Goal: Information Seeking & Learning: Check status

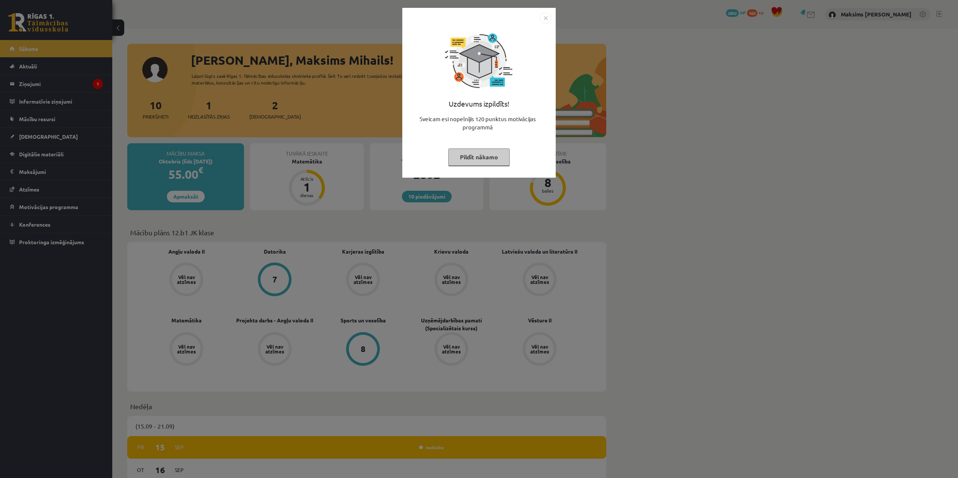
click at [546, 18] on img "Close" at bounding box center [545, 17] width 11 height 11
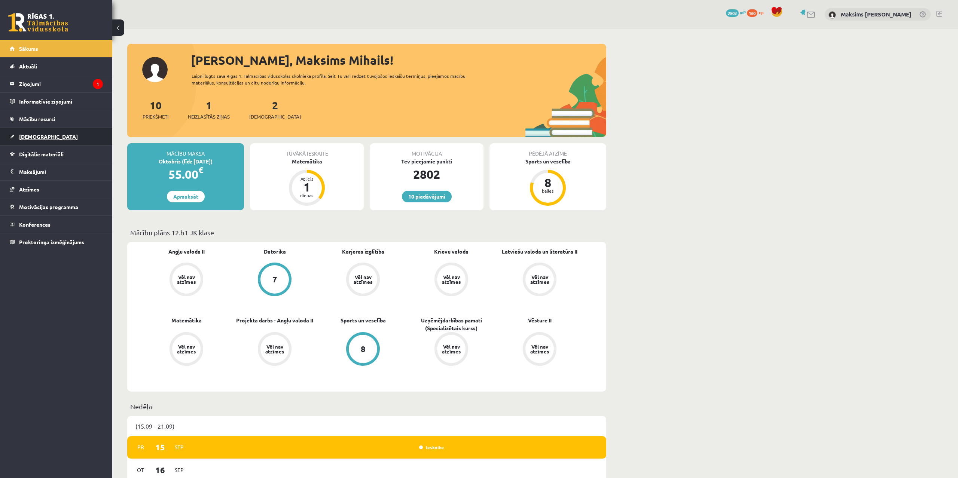
click at [37, 134] on span "[DEMOGRAPHIC_DATA]" at bounding box center [48, 136] width 59 height 7
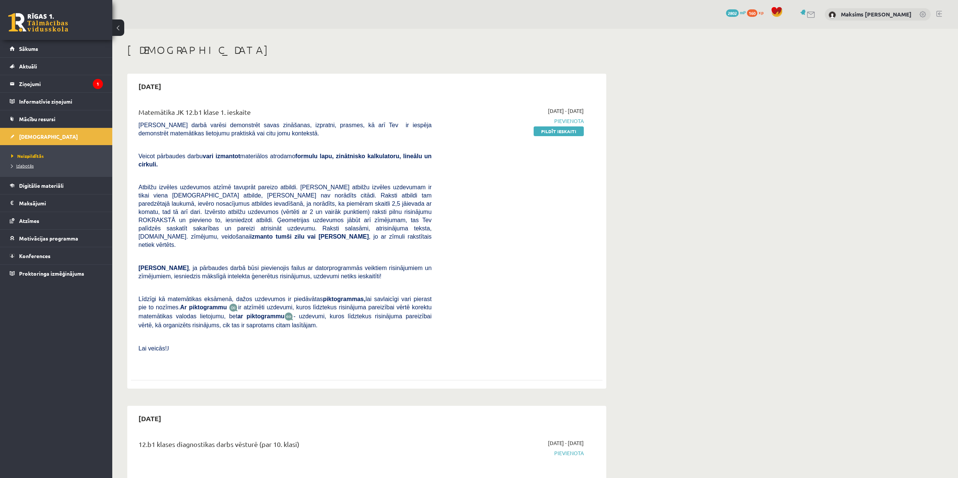
click at [21, 163] on link "Izlabotās" at bounding box center [58, 165] width 94 height 7
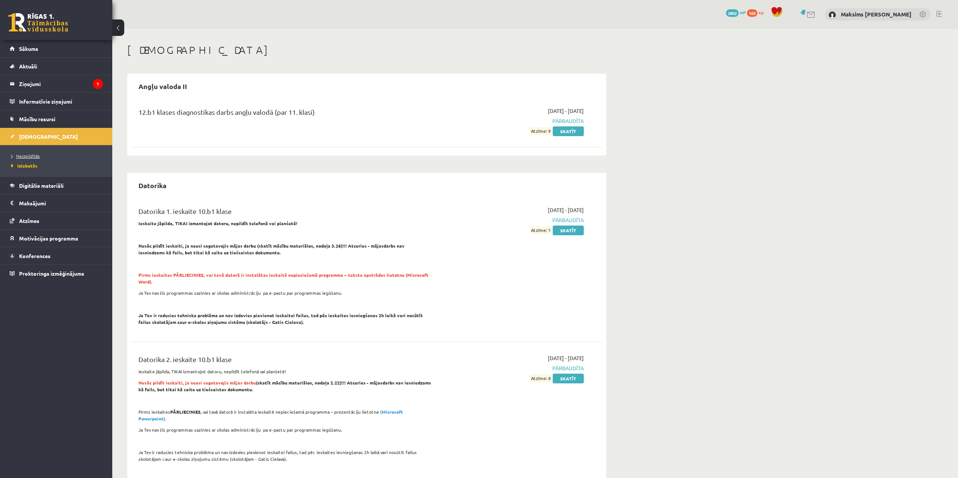
click at [30, 155] on span "Neizpildītās" at bounding box center [25, 156] width 28 height 6
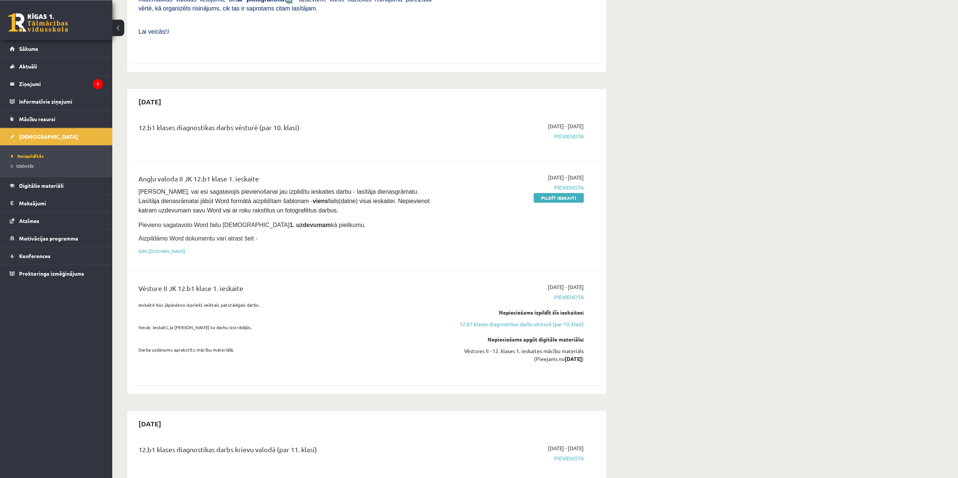
scroll to position [305, 0]
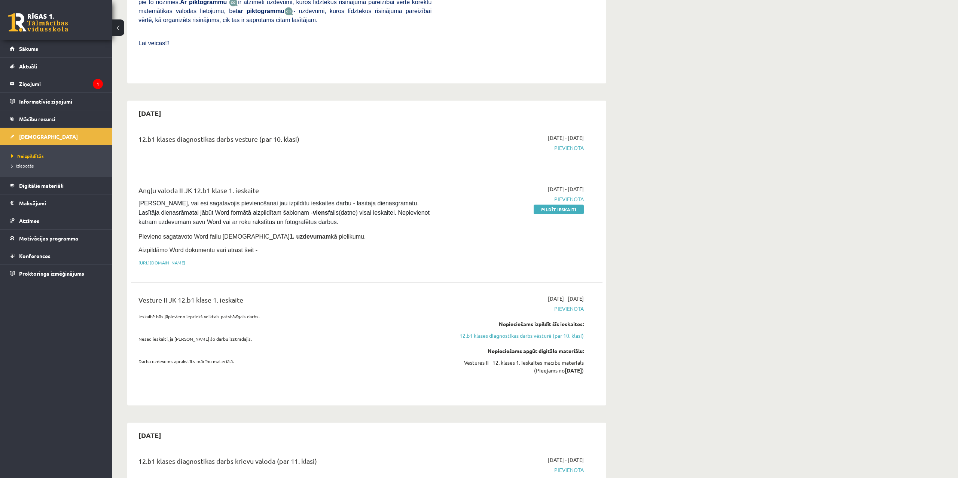
click at [29, 164] on span "Izlabotās" at bounding box center [22, 166] width 22 height 6
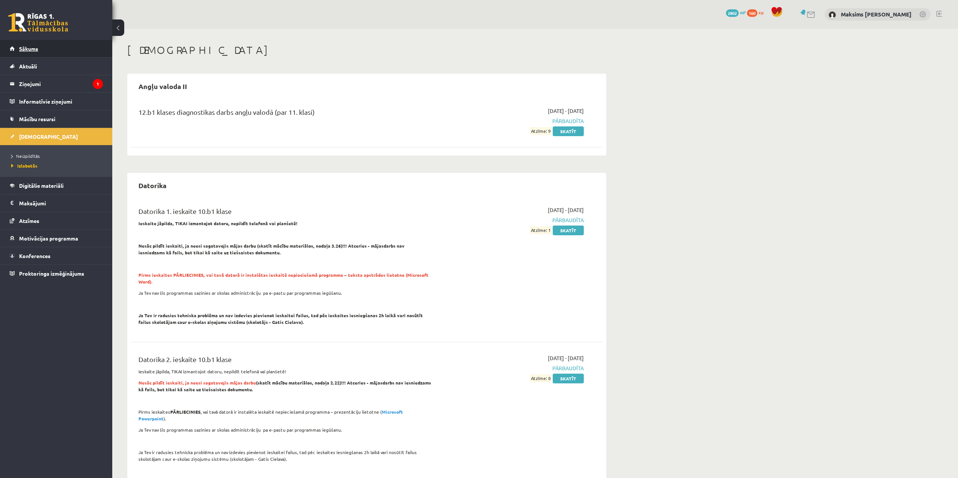
click at [25, 51] on span "Sākums" at bounding box center [28, 48] width 19 height 7
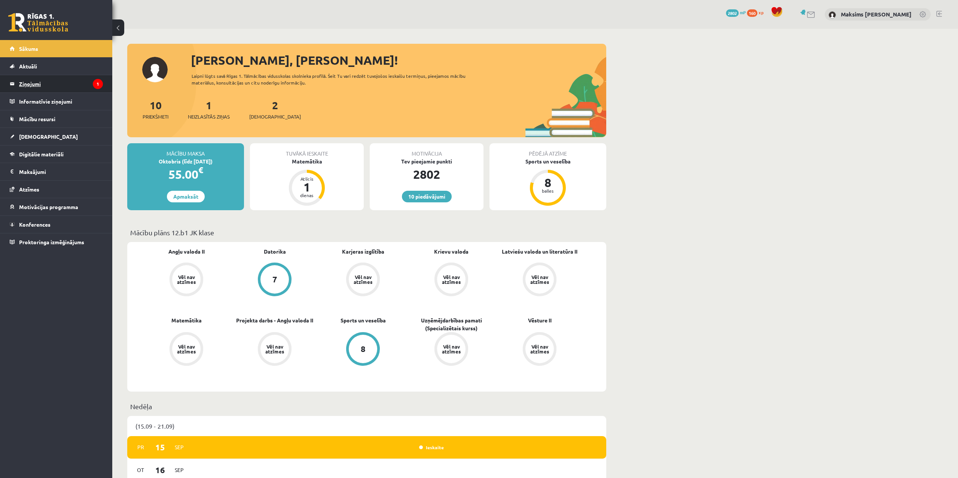
click at [22, 82] on legend "Ziņojumi 1" at bounding box center [61, 83] width 84 height 17
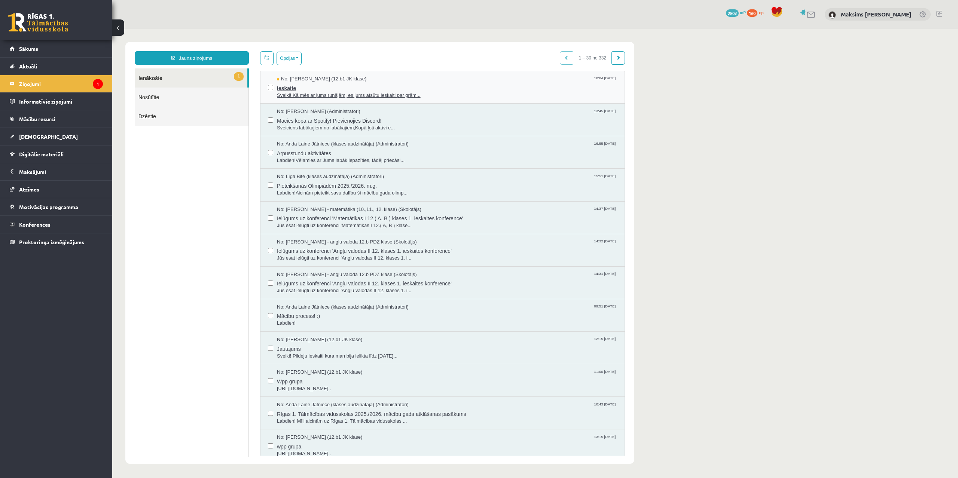
click at [305, 95] on span "Sveiki! Kā mēs ar jums runājām, es jums atsūtu ieskaiti par grām..." at bounding box center [447, 95] width 340 height 7
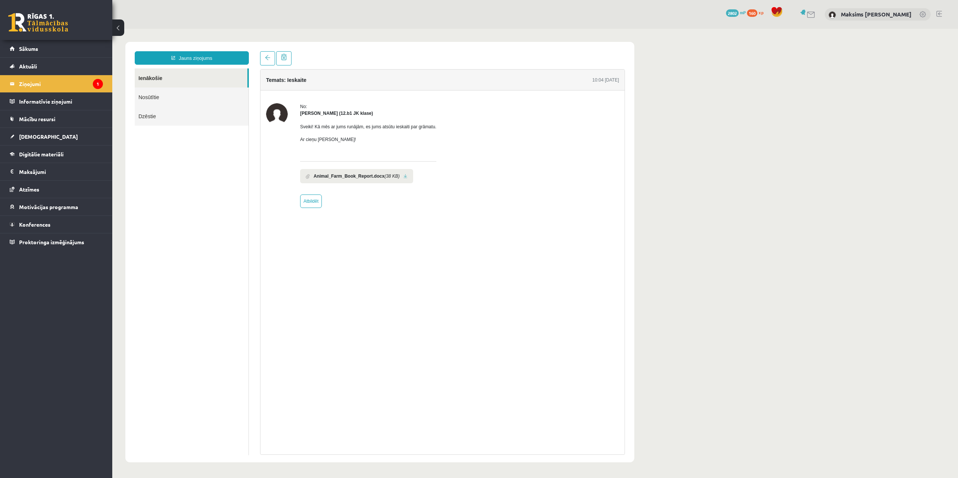
drag, startPoint x: 298, startPoint y: 126, endPoint x: 378, endPoint y: 135, distance: 80.6
click at [378, 135] on div "No: Jelizaveta Daņevska (12.b1 JK klase) Sveiki! Kā mēs ar jums runājām, es jum…" at bounding box center [442, 155] width 353 height 105
click at [386, 144] on div "Sveiki! Kā mēs ar jums runājām, es jums atsūtu ieskaiti par grāmatu. Ar cieņu J…" at bounding box center [368, 136] width 136 height 39
click at [39, 48] on link "Sākums" at bounding box center [56, 48] width 93 height 17
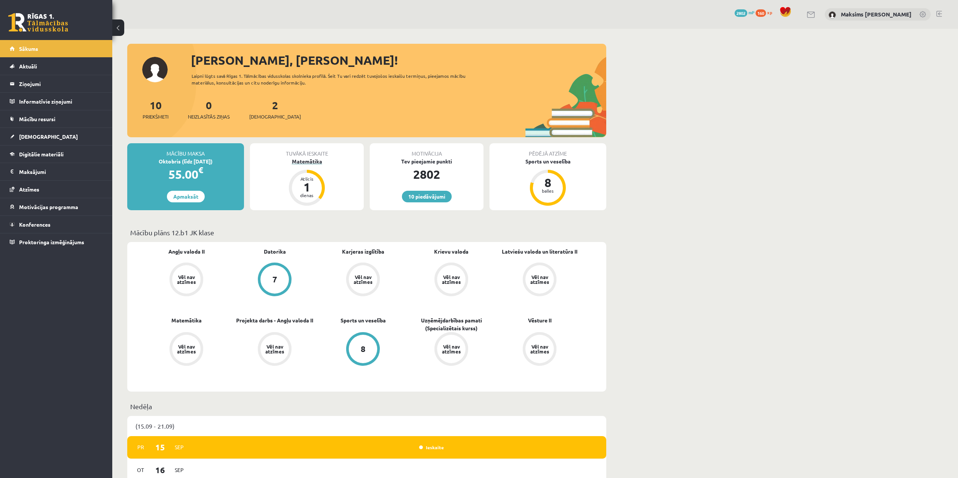
click at [310, 188] on div "1" at bounding box center [307, 187] width 22 height 12
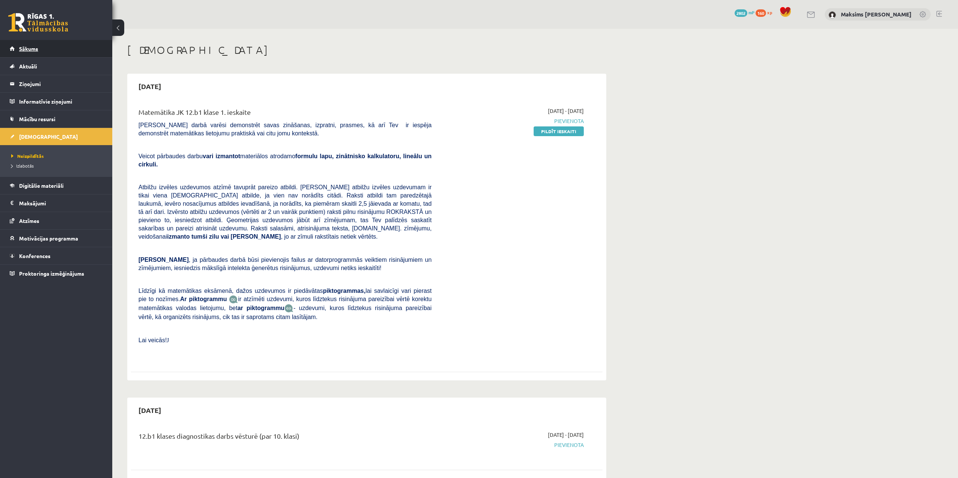
click at [43, 52] on link "Sākums" at bounding box center [56, 48] width 93 height 17
